Goal: Transaction & Acquisition: Purchase product/service

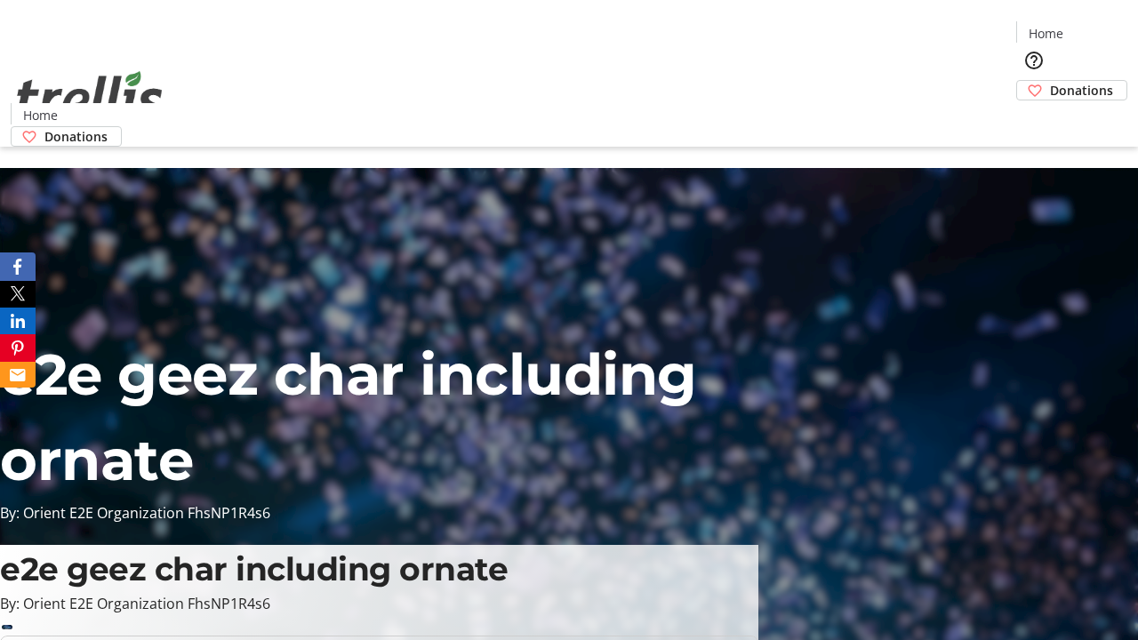
click at [1050, 81] on span "Donations" at bounding box center [1081, 90] width 63 height 19
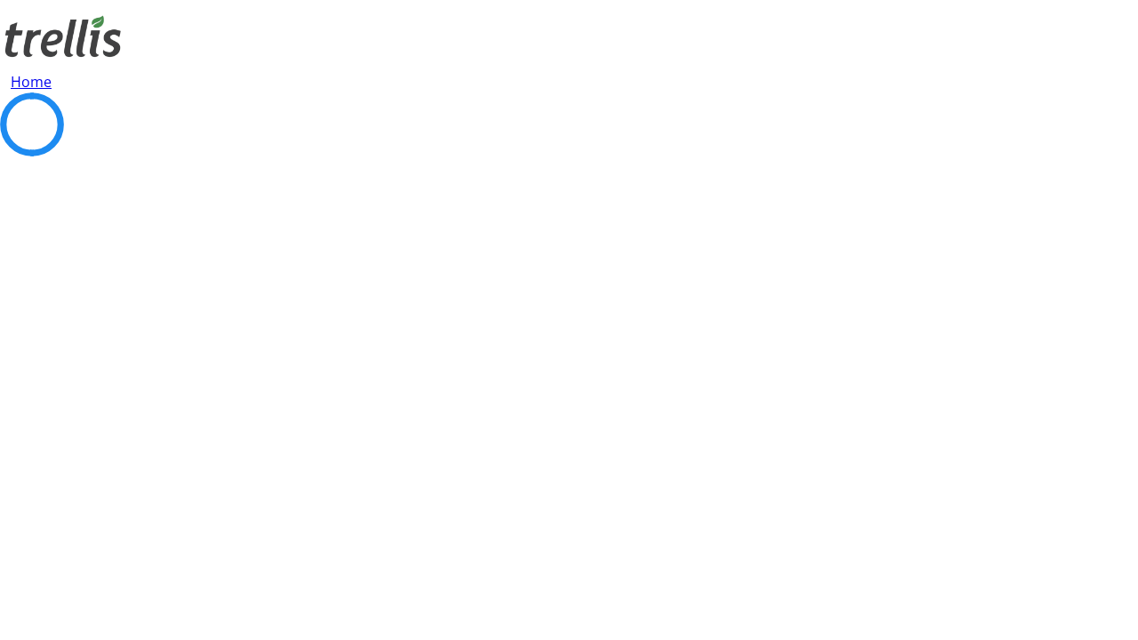
select select "CA"
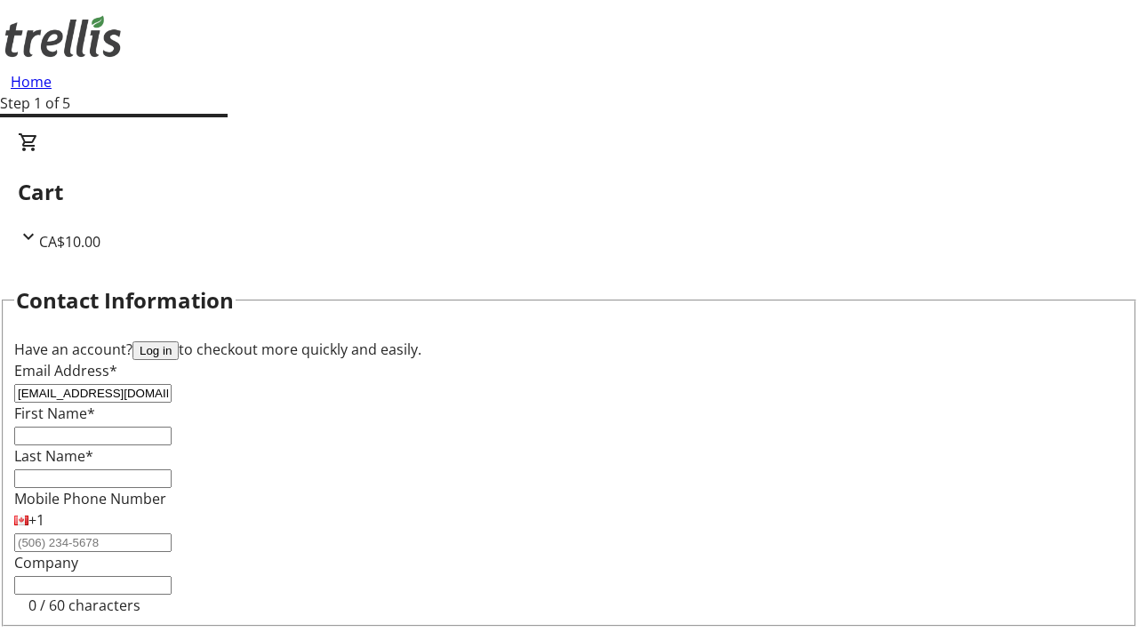
type input "[EMAIL_ADDRESS][DOMAIN_NAME]"
type input "Cordia"
type input "West"
type input "[STREET_ADDRESS][PERSON_NAME]"
type input "Kelowna"
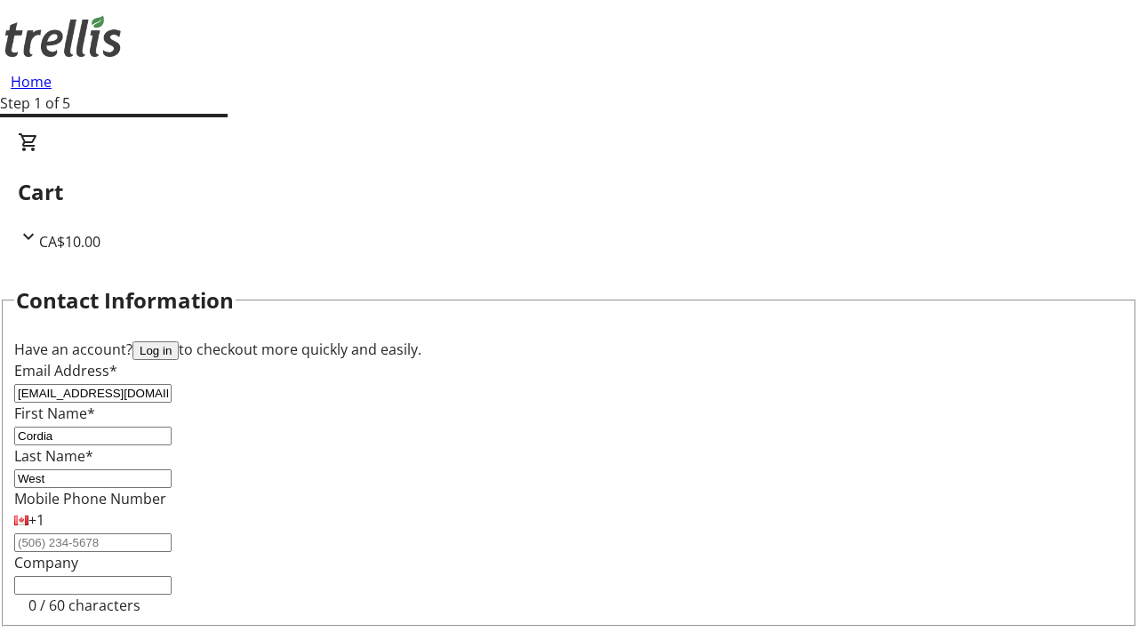
scroll to position [238, 0]
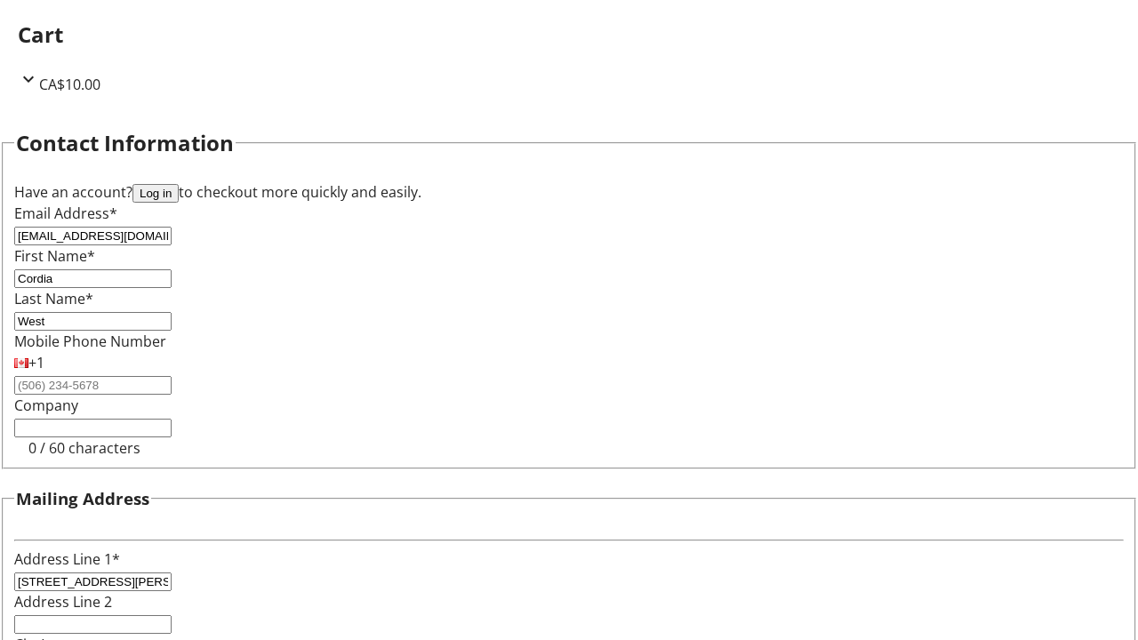
select select "BC"
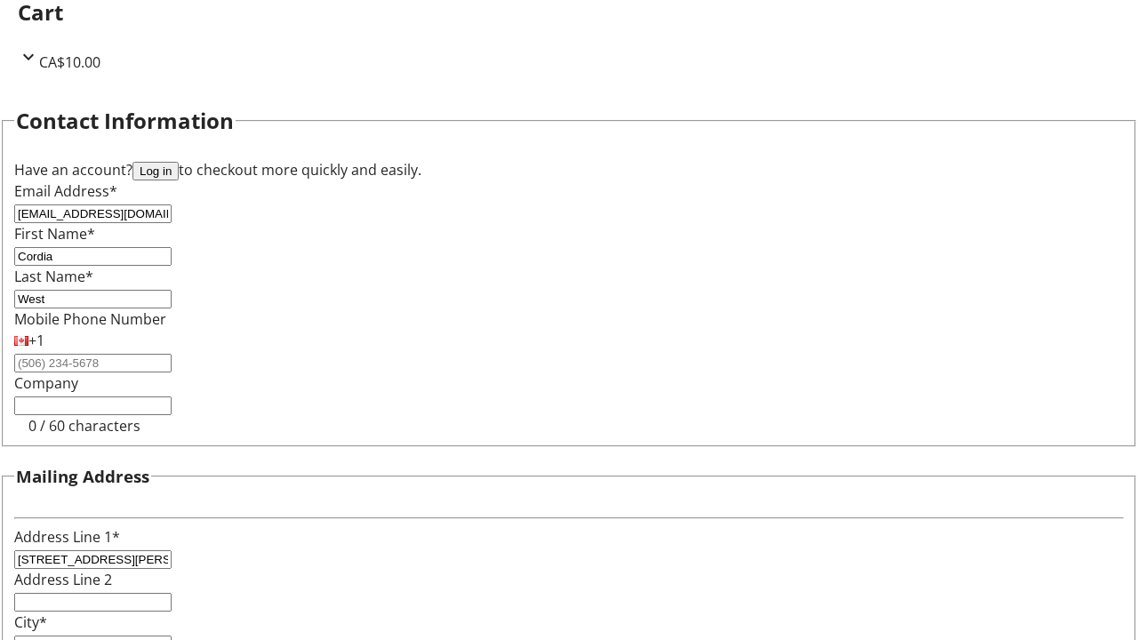
type input "Kelowna"
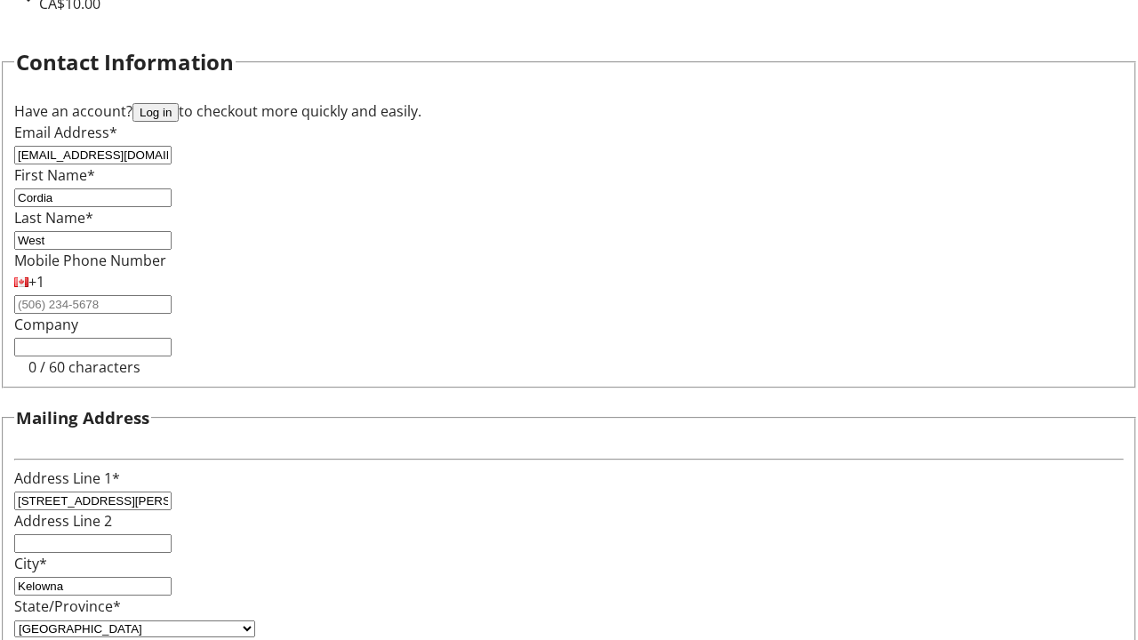
type input "V1Y 0C2"
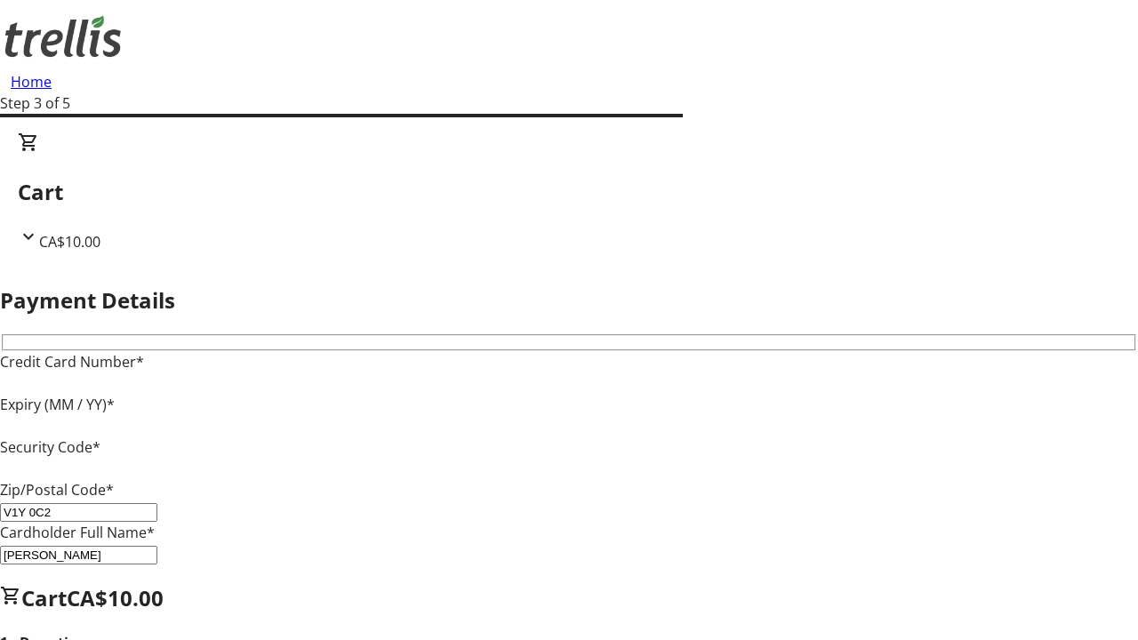
type input "V1Y 0C2"
